Goal: Information Seeking & Learning: Check status

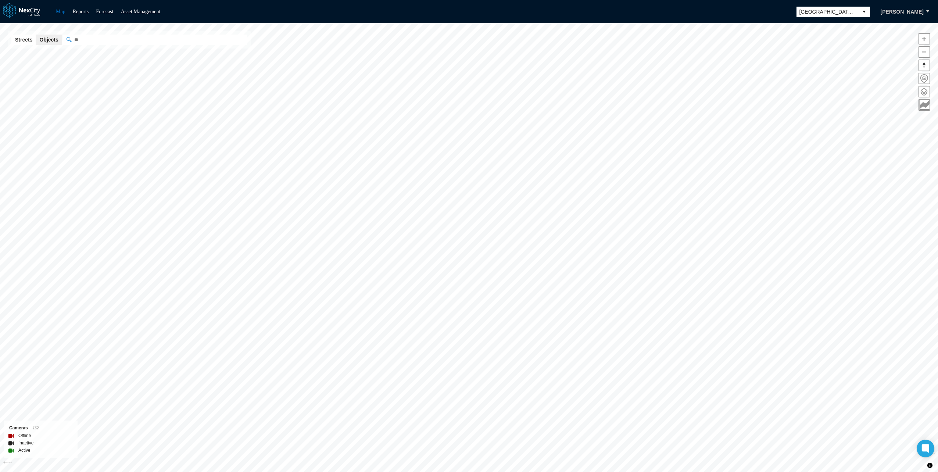
click at [81, 41] on input "" at bounding box center [155, 40] width 184 height 10
paste input "*******"
type input "*******"
click at [921, 89] on span at bounding box center [924, 91] width 11 height 11
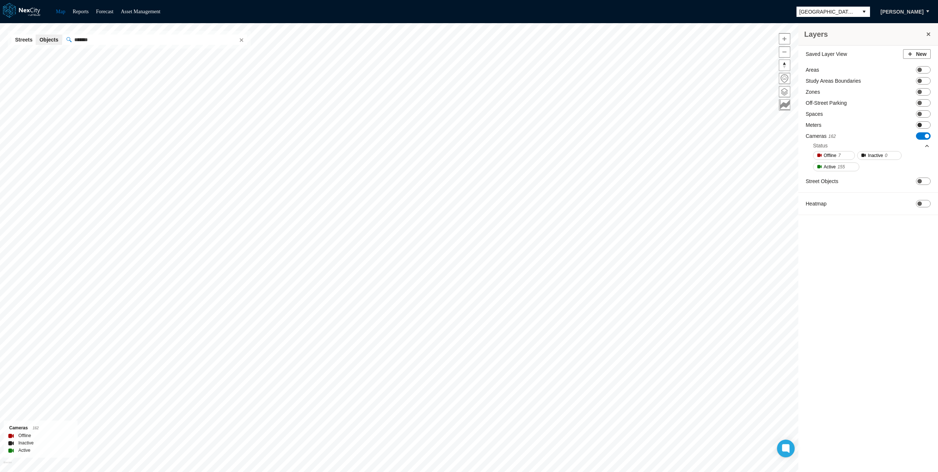
click at [930, 125] on span "ON OFF" at bounding box center [923, 124] width 15 height 7
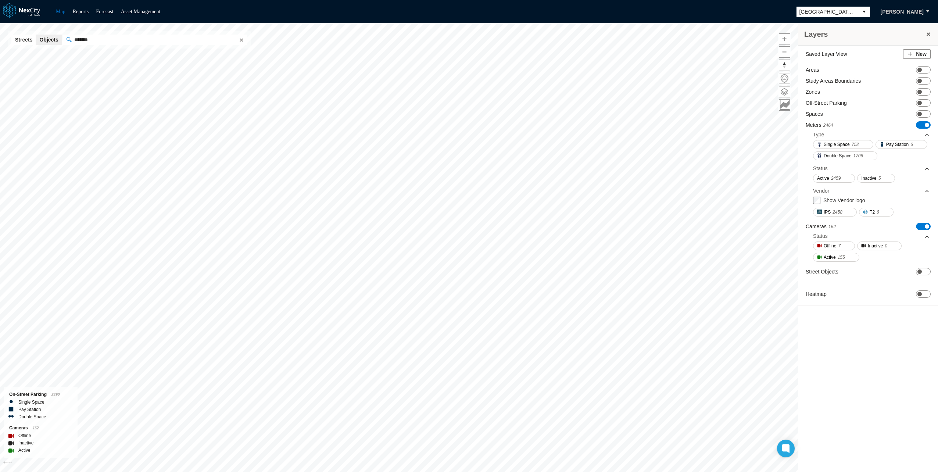
click at [921, 228] on span "ON OFF" at bounding box center [923, 226] width 15 height 7
click at [128, 39] on input "*******" at bounding box center [155, 40] width 184 height 10
click at [241, 40] on button "Clear" at bounding box center [240, 39] width 7 height 7
click at [149, 42] on input "" at bounding box center [155, 40] width 184 height 10
paste input "*******"
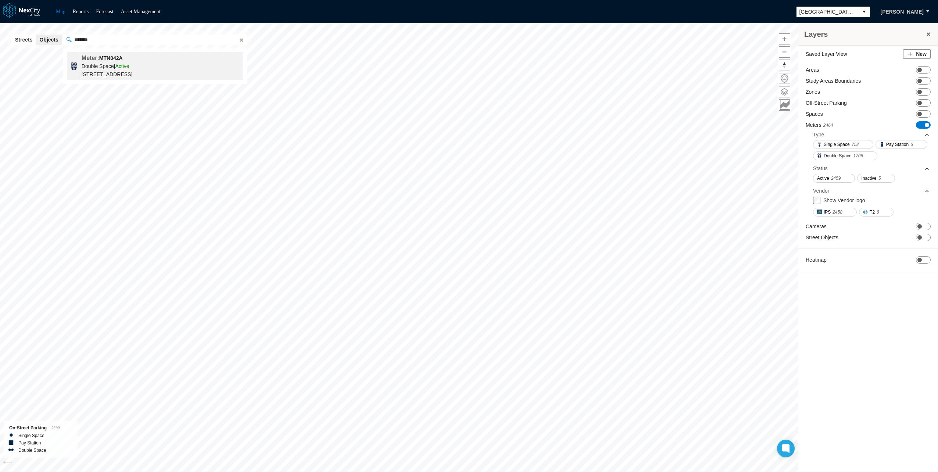
type input "*******"
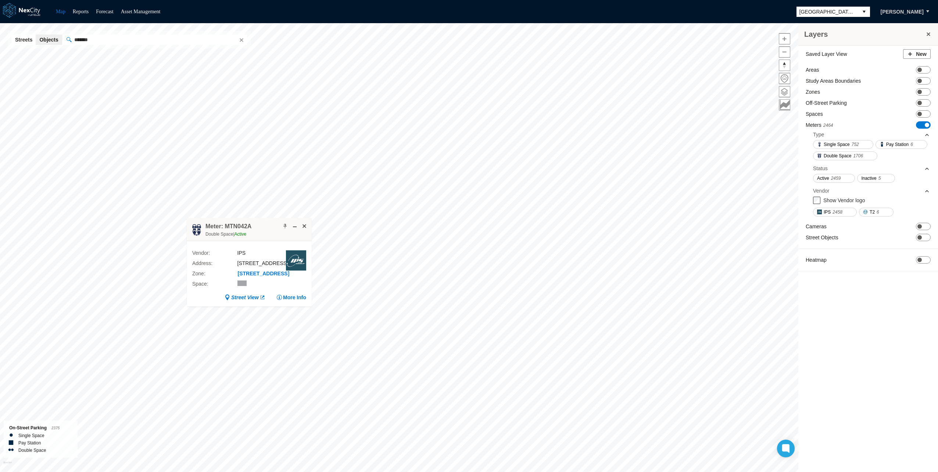
drag, startPoint x: 422, startPoint y: 256, endPoint x: 217, endPoint y: 226, distance: 208.2
click at [217, 226] on h4 "Meter: MTN042A" at bounding box center [229, 226] width 46 height 8
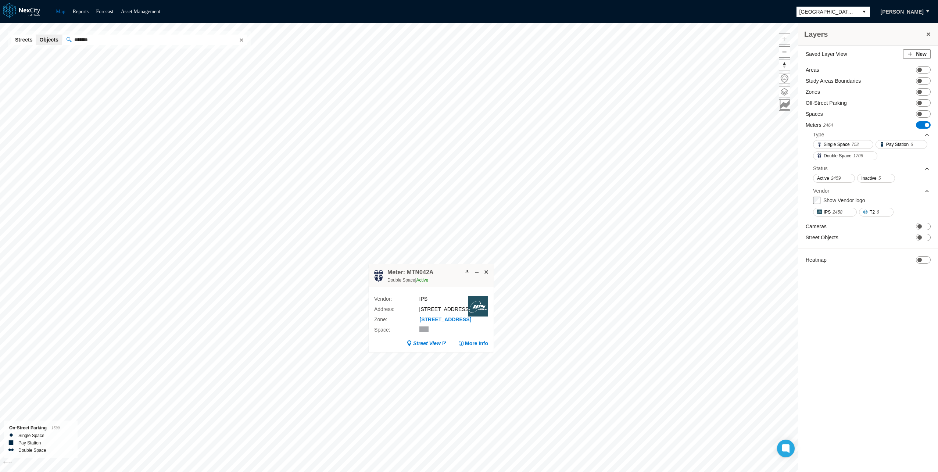
drag, startPoint x: 432, startPoint y: 270, endPoint x: 263, endPoint y: 272, distance: 169.5
click at [388, 272] on h4 "Meter: MTN042A" at bounding box center [411, 272] width 46 height 8
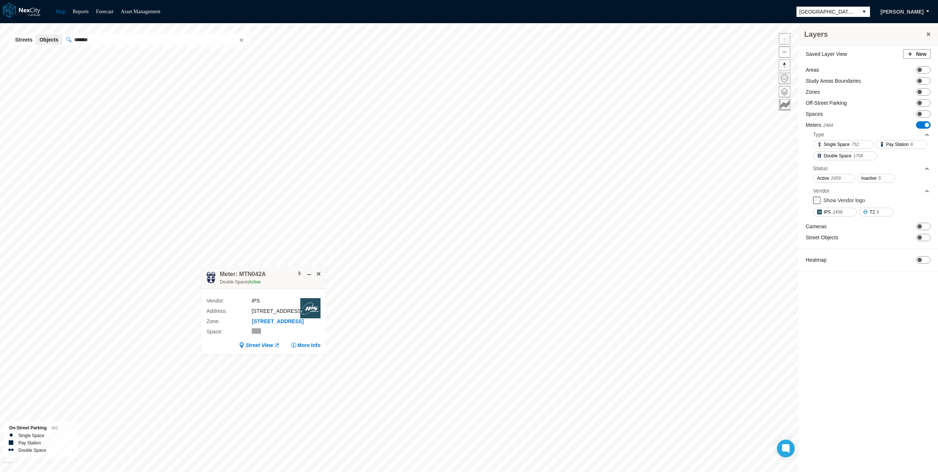
click at [255, 274] on h4 "Meter: MTN042A" at bounding box center [243, 274] width 46 height 8
click at [308, 349] on button "More Info" at bounding box center [306, 345] width 30 height 7
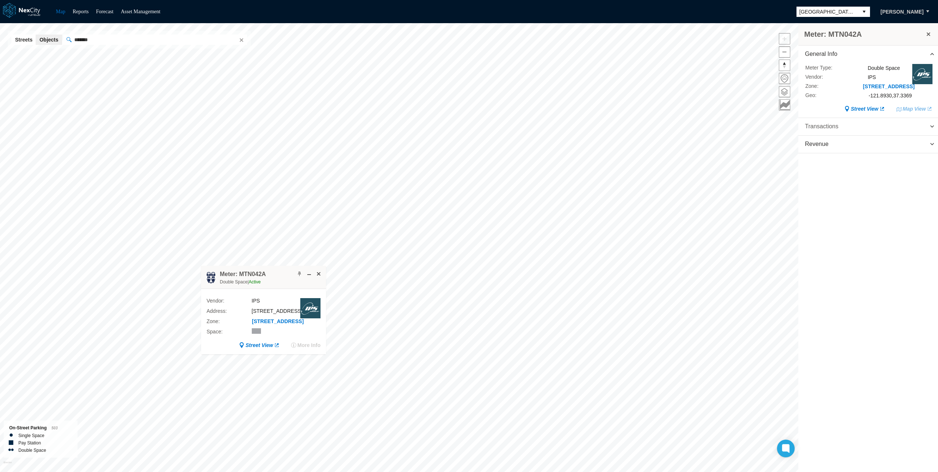
click at [928, 132] on span "Transactions" at bounding box center [869, 126] width 140 height 17
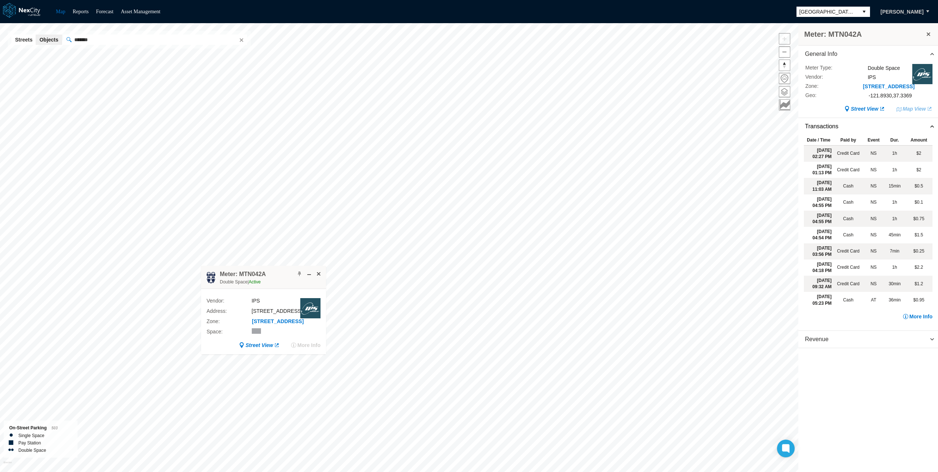
drag, startPoint x: 836, startPoint y: 295, endPoint x: 863, endPoint y: 191, distance: 106.8
click at [863, 191] on tbody "[DATE] 02:27 PM Credit Card NS 1h $2 [DATE] 01:13 PM Credit Card NS 1h $2 [DATE…" at bounding box center [868, 226] width 129 height 163
drag, startPoint x: 863, startPoint y: 191, endPoint x: 856, endPoint y: 159, distance: 33.3
click at [856, 159] on td "Credit Card" at bounding box center [849, 153] width 30 height 17
click at [855, 193] on td "Cash" at bounding box center [849, 186] width 30 height 16
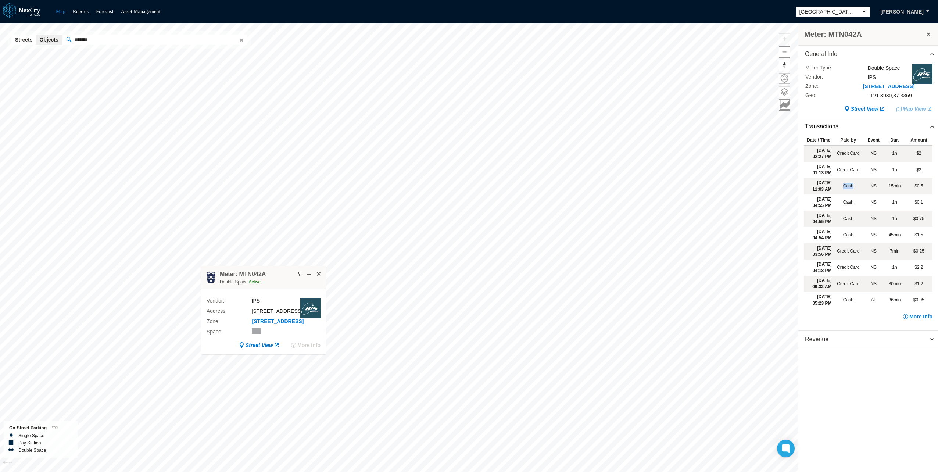
click at [855, 193] on td "Cash" at bounding box center [849, 186] width 30 height 16
drag, startPoint x: 855, startPoint y: 193, endPoint x: 850, endPoint y: 157, distance: 37.0
click at [850, 157] on td "Credit Card" at bounding box center [849, 153] width 30 height 17
drag, startPoint x: 850, startPoint y: 157, endPoint x: 860, endPoint y: 163, distance: 11.3
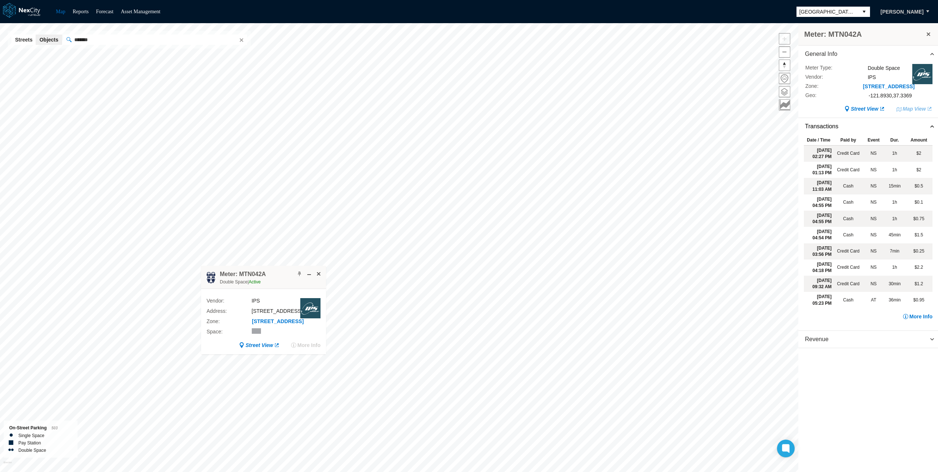
click at [860, 162] on td "Credit Card" at bounding box center [849, 153] width 30 height 17
